Goal: Transaction & Acquisition: Purchase product/service

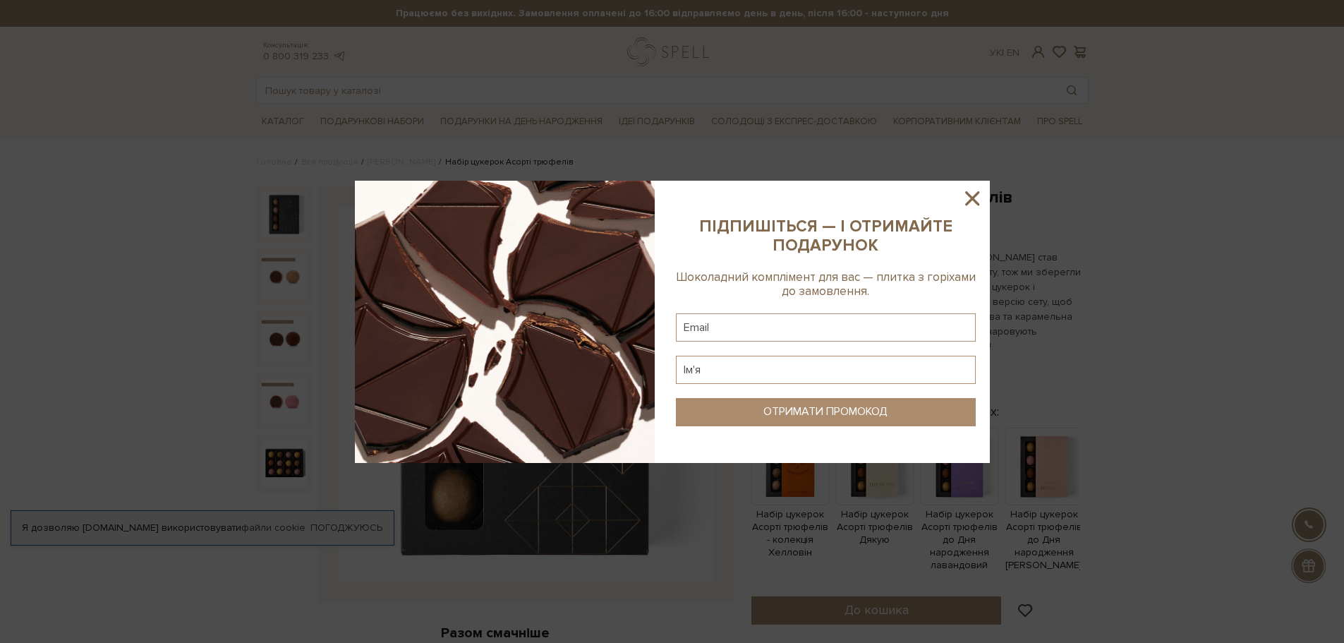
click at [971, 192] on icon at bounding box center [972, 198] width 24 height 24
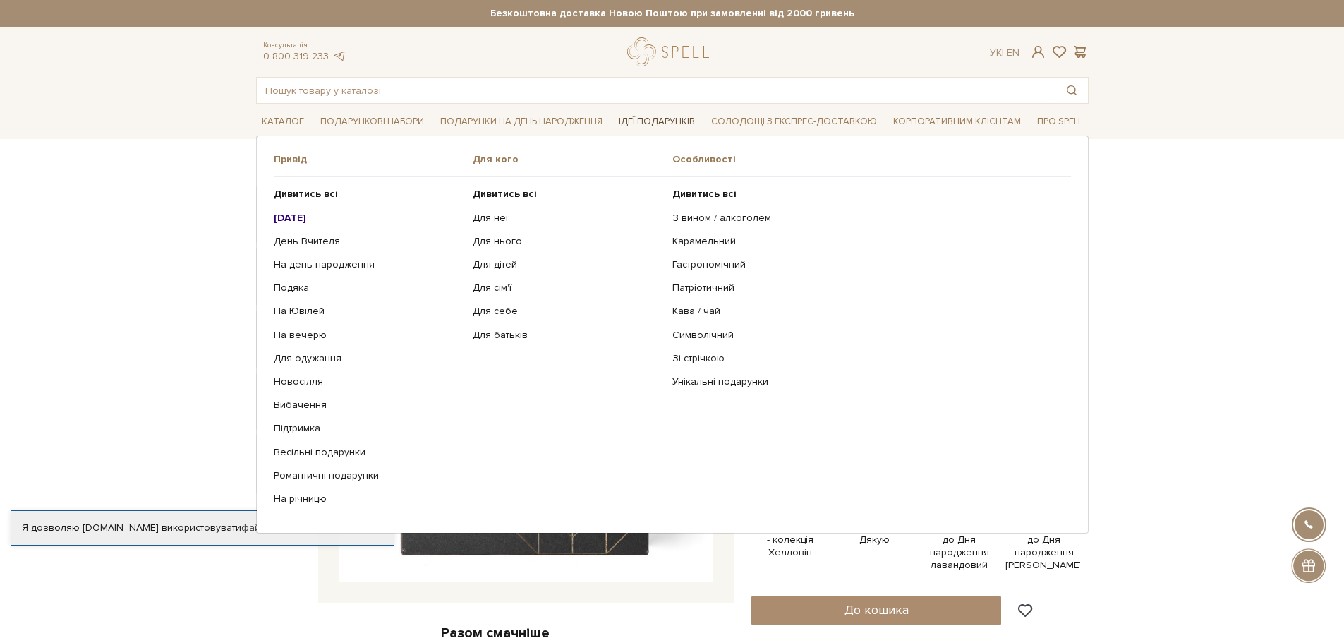
click at [641, 123] on link "Ідеї подарунків" at bounding box center [656, 122] width 87 height 22
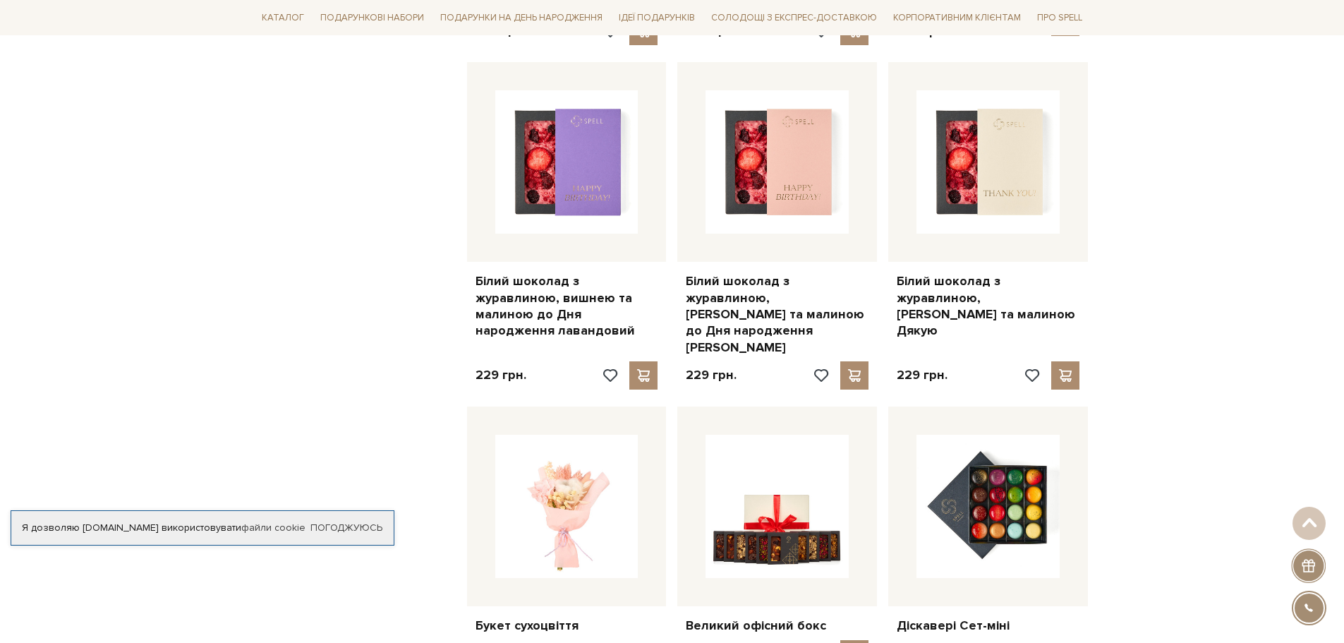
scroll to position [1058, 0]
